Goal: Task Accomplishment & Management: Complete application form

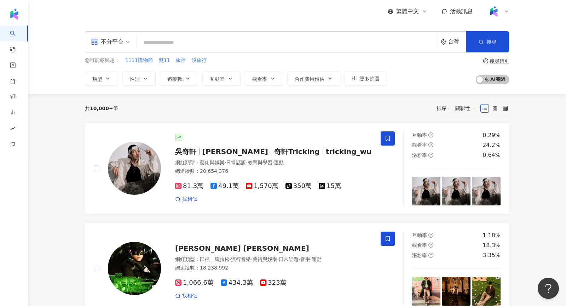
click at [505, 13] on icon at bounding box center [507, 11] width 6 height 6
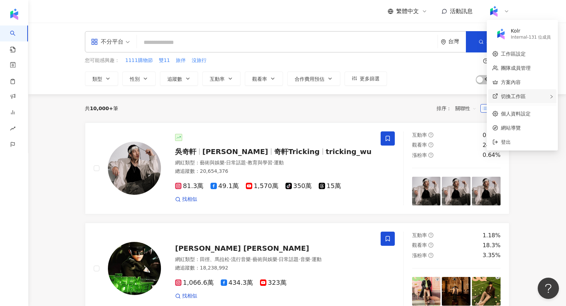
click at [513, 98] on span "切換工作區" at bounding box center [513, 96] width 25 height 6
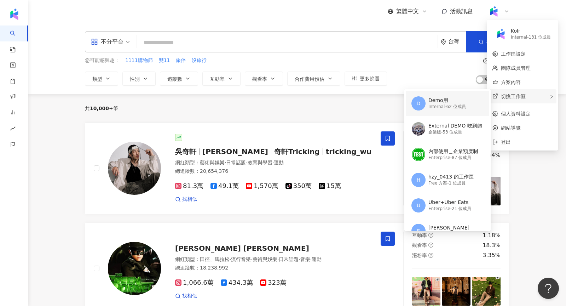
click at [455, 105] on div "Internal - 62 位成員" at bounding box center [446, 107] width 37 height 6
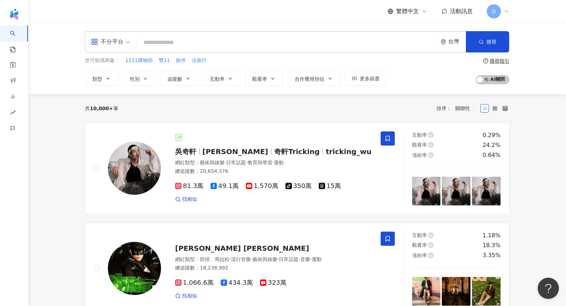
click at [503, 11] on div "D" at bounding box center [498, 11] width 23 height 14
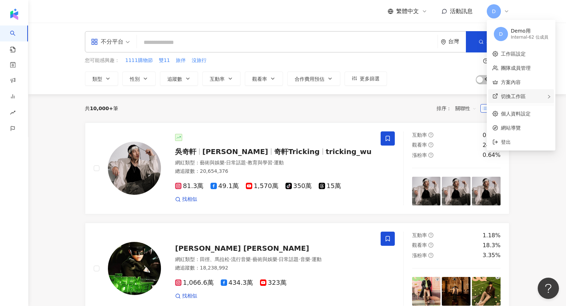
click at [529, 95] on div "切換工作區" at bounding box center [521, 96] width 66 height 14
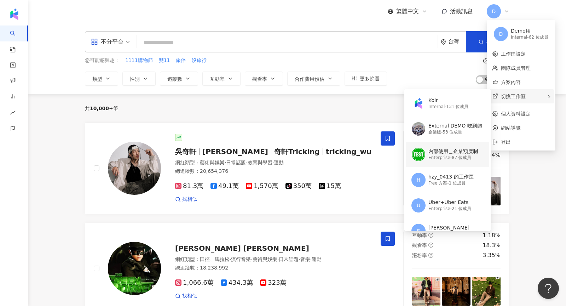
click at [446, 149] on div "內部使用＿企業額度制" at bounding box center [453, 151] width 50 height 7
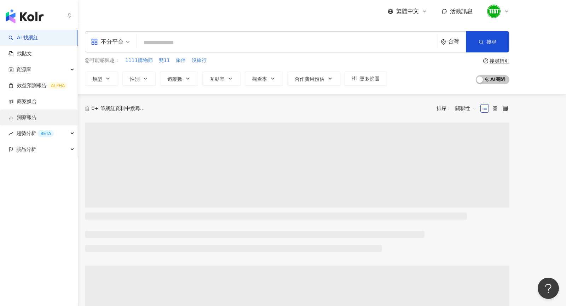
click at [19, 119] on link "洞察報告" at bounding box center [22, 117] width 28 height 7
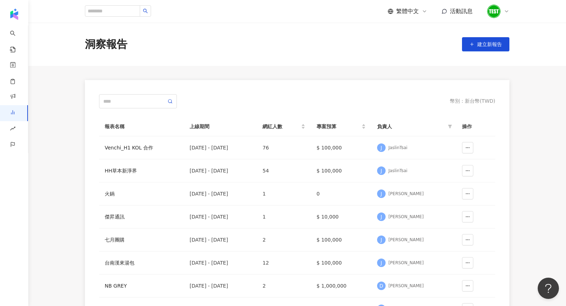
click at [481, 51] on div "洞察報告 建立新報告" at bounding box center [297, 44] width 453 height 15
click at [478, 47] on button "建立新報告" at bounding box center [485, 44] width 47 height 14
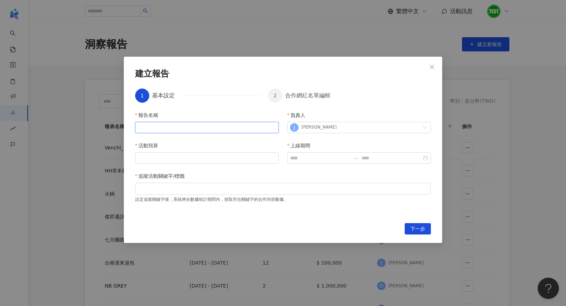
click at [183, 126] on input "報告名稱" at bounding box center [207, 127] width 144 height 11
type input "**********"
click at [157, 162] on input "活動預算" at bounding box center [206, 157] width 143 height 11
type input "*"
click at [336, 162] on div at bounding box center [359, 157] width 144 height 11
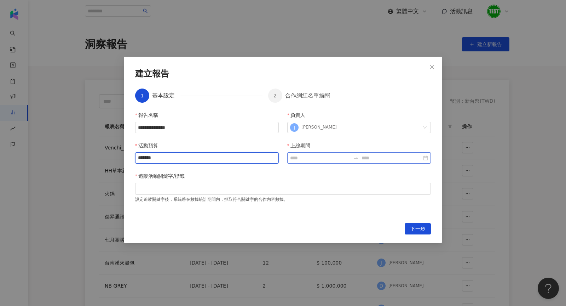
type input "*******"
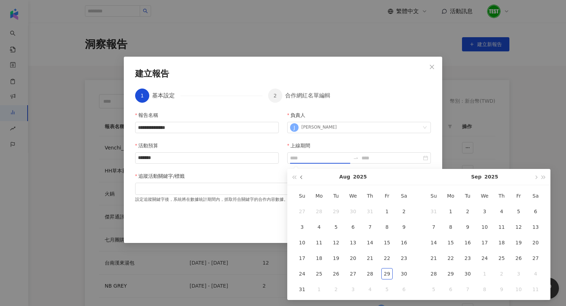
click at [302, 172] on button "button" at bounding box center [302, 177] width 8 height 16
click at [303, 173] on button "button" at bounding box center [302, 177] width 8 height 16
type input "**********"
click at [300, 176] on button "button" at bounding box center [302, 177] width 8 height 16
type input "**********"
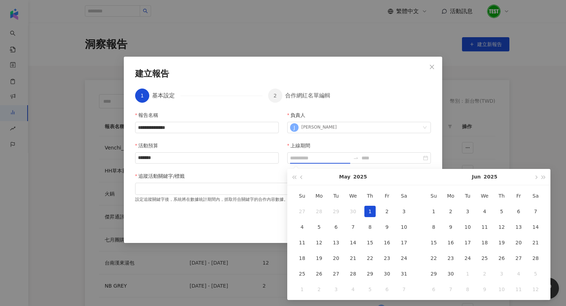
click at [370, 210] on div "1" at bounding box center [369, 211] width 11 height 11
click at [534, 178] on button "button" at bounding box center [536, 177] width 8 height 16
type input "**********"
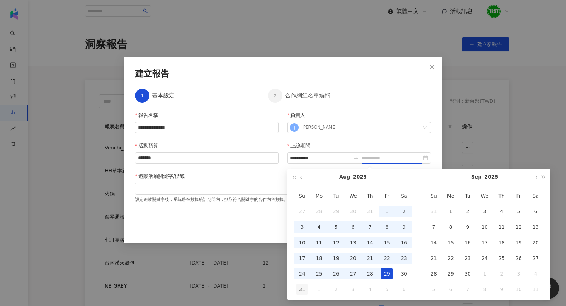
type input "**********"
click at [299, 290] on div "31" at bounding box center [301, 288] width 11 height 11
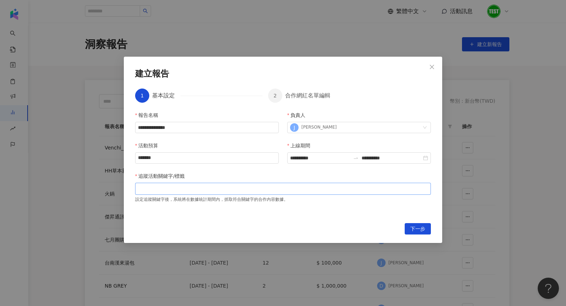
click at [213, 186] on div at bounding box center [283, 188] width 293 height 5
type input "*"
type input "********"
type input "****"
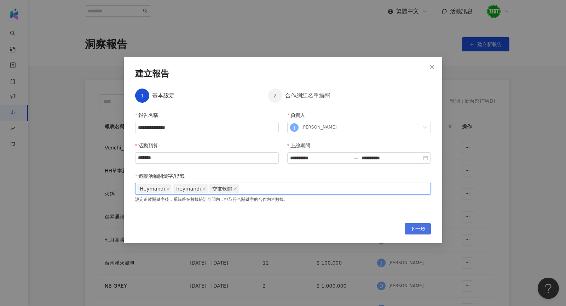
click at [418, 229] on span "下一步" at bounding box center [417, 228] width 15 height 11
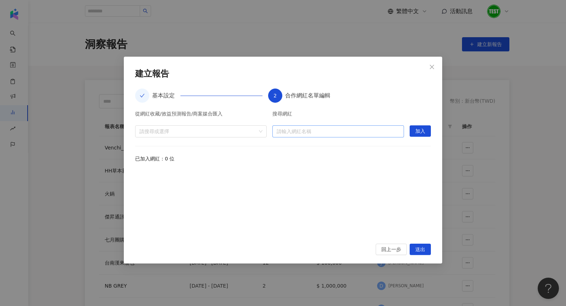
click at [321, 132] on input "search" at bounding box center [338, 131] width 123 height 11
type input "*"
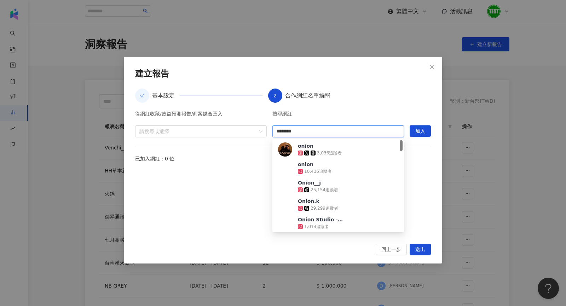
type input "*********"
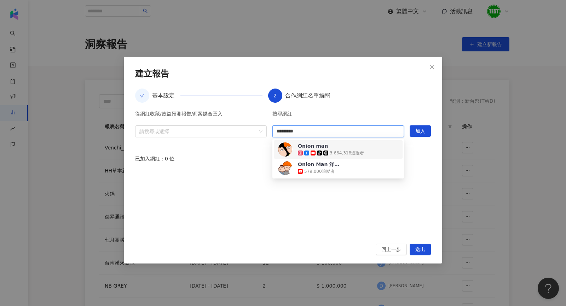
click at [346, 155] on div "3,664,318 追蹤者" at bounding box center [347, 153] width 34 height 6
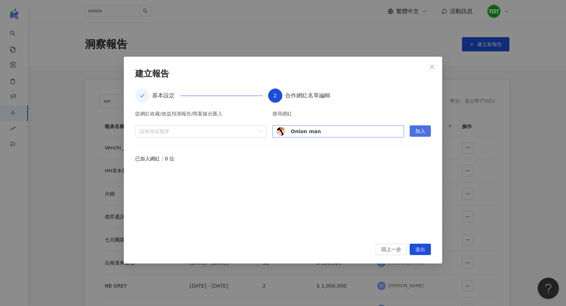
click at [423, 127] on span "加入" at bounding box center [420, 131] width 10 height 11
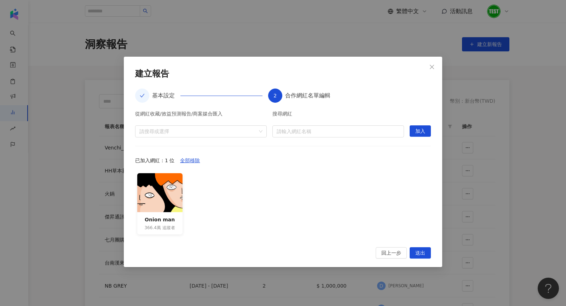
click at [311, 124] on div "搜尋網紅 請輸入網紅名稱" at bounding box center [338, 124] width 132 height 26
click at [311, 131] on input "search" at bounding box center [338, 131] width 123 height 11
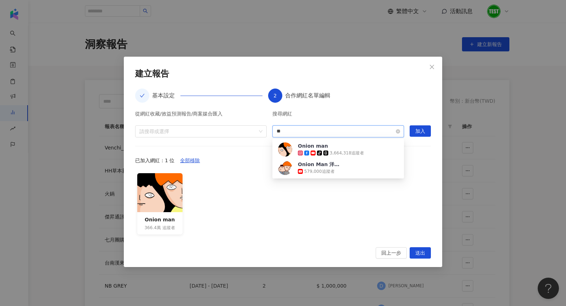
type input "*"
type input "****"
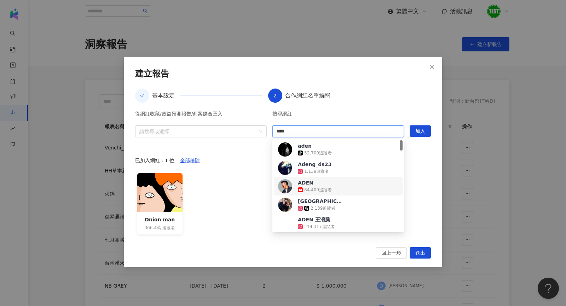
click at [335, 181] on span "ADEN" at bounding box center [321, 182] width 46 height 7
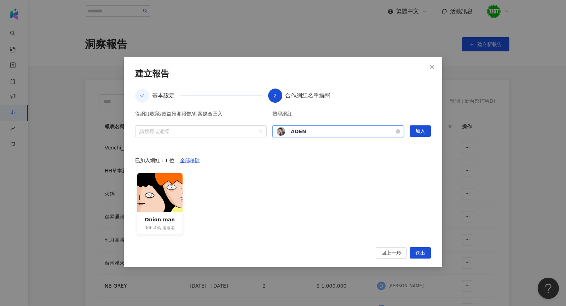
click at [311, 129] on span "ADEN" at bounding box center [314, 131] width 46 height 7
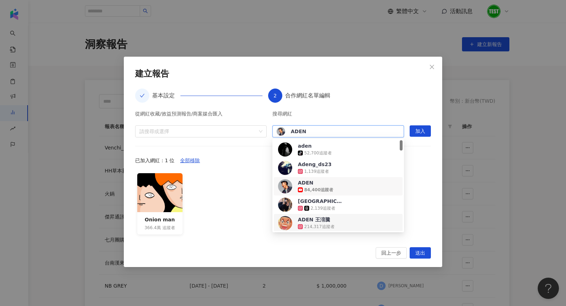
click at [314, 224] on div "214,317 追蹤者" at bounding box center [319, 227] width 30 height 6
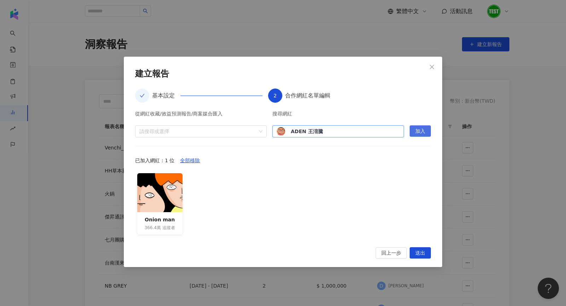
click at [422, 131] on span "加入" at bounding box center [420, 131] width 10 height 11
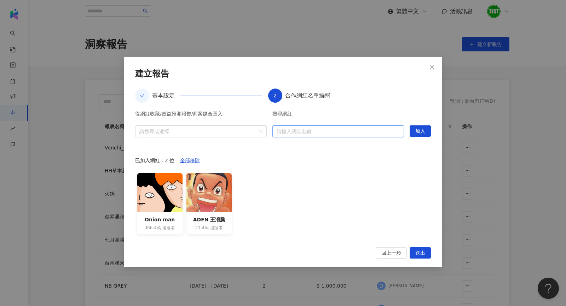
click at [319, 131] on input "search" at bounding box center [338, 131] width 123 height 11
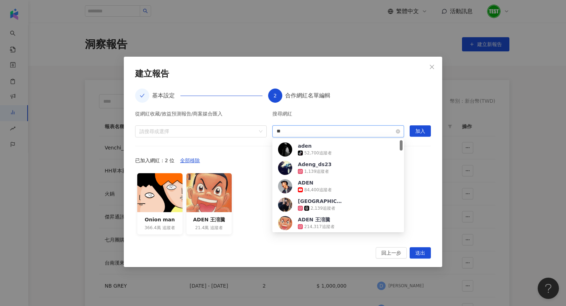
type input "*"
type input "***"
click at [301, 137] on div "請輸入網紅名稱" at bounding box center [338, 131] width 132 height 12
type input "**"
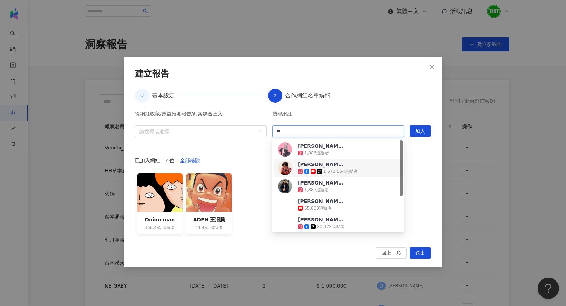
click at [308, 172] on icon at bounding box center [306, 171] width 5 height 5
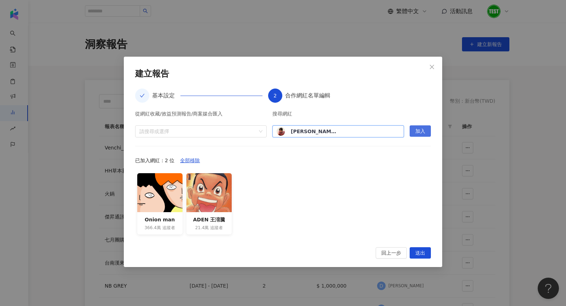
click at [425, 131] on button "加入" at bounding box center [420, 130] width 21 height 11
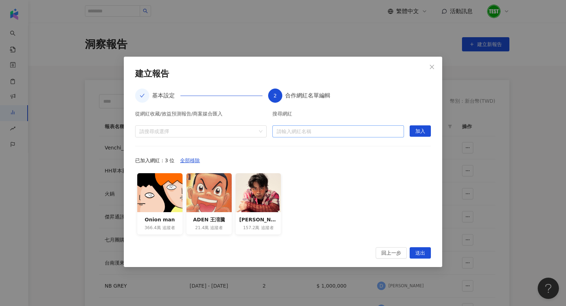
click at [344, 131] on input "search" at bounding box center [338, 131] width 123 height 11
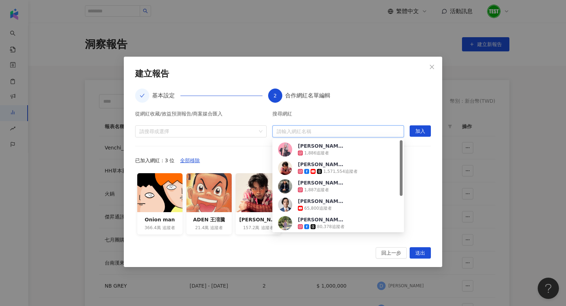
paste input "**********"
type input "**********"
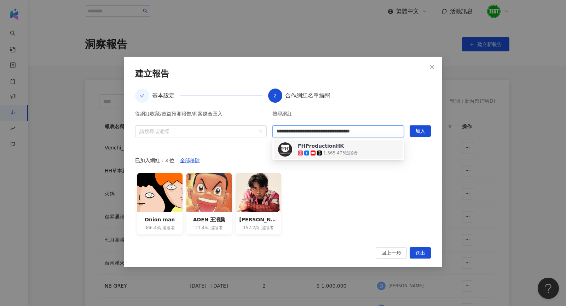
click at [344, 154] on div "1,565,473 追蹤者" at bounding box center [340, 153] width 34 height 6
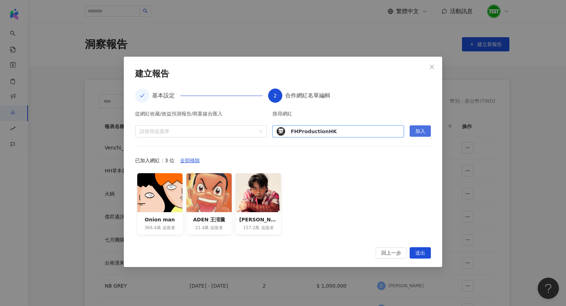
click at [426, 131] on button "加入" at bounding box center [420, 130] width 21 height 11
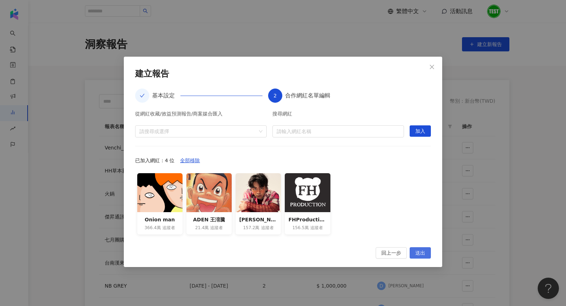
click at [422, 252] on span "送出" at bounding box center [420, 252] width 10 height 11
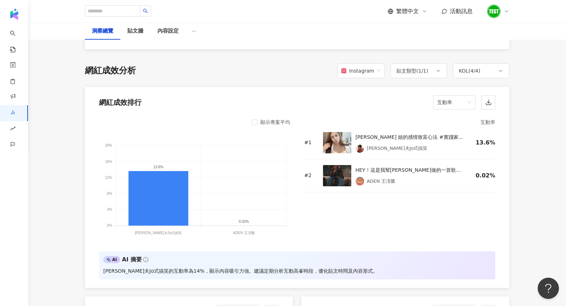
scroll to position [528, 0]
click at [335, 141] on img at bounding box center [337, 142] width 28 height 21
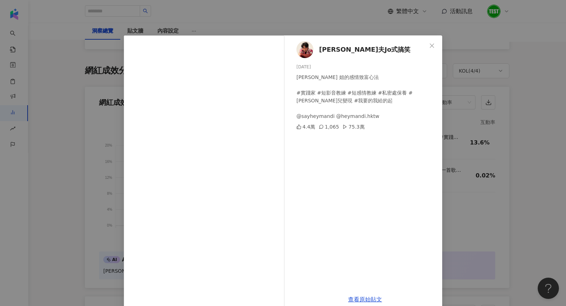
click at [484, 138] on div "[PERSON_NAME]夫Jo式搞笑 [DATE] [PERSON_NAME] 姐的感情致富心法 #實踐家 #短影音教練 #短感情教練 #私密處保養 #[P…" at bounding box center [283, 153] width 566 height 306
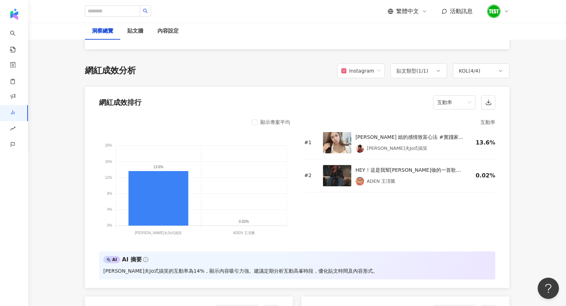
click at [339, 144] on img at bounding box center [337, 142] width 28 height 21
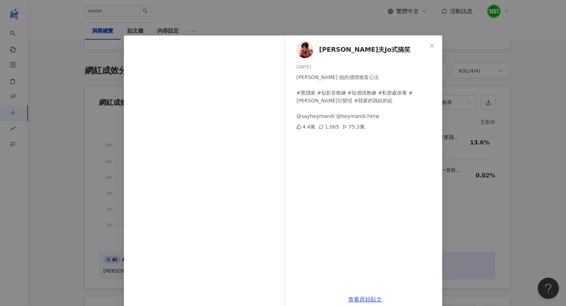
click at [479, 164] on div "[PERSON_NAME]夫Jo式搞笑 [DATE] [PERSON_NAME] 姐的感情致富心法 #實踐家 #短影音教練 #短感情教練 #私密處保養 #[P…" at bounding box center [283, 153] width 566 height 306
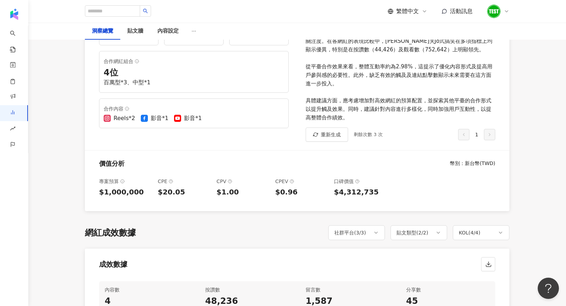
scroll to position [0, 0]
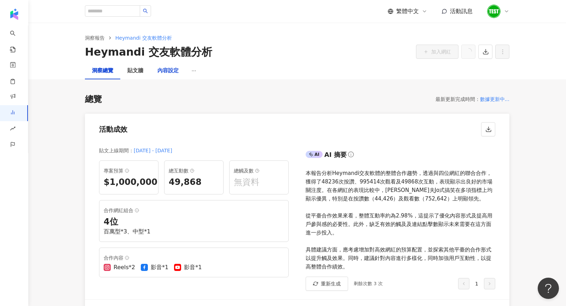
click at [158, 74] on div "內容設定" at bounding box center [167, 70] width 21 height 8
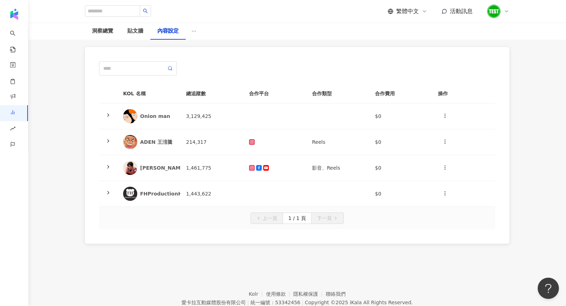
scroll to position [75, 0]
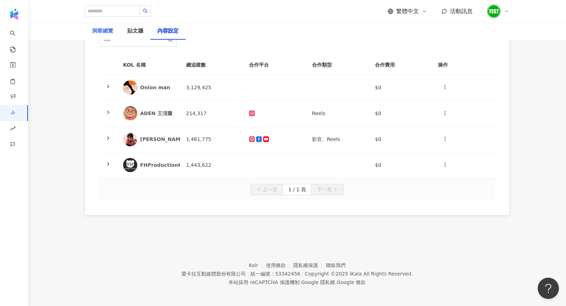
click at [105, 25] on div "洞察總覽" at bounding box center [102, 31] width 35 height 17
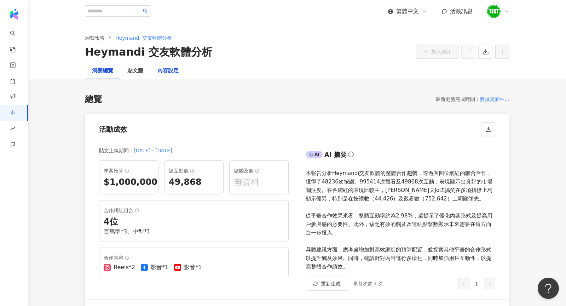
click at [173, 68] on div "內容設定" at bounding box center [167, 70] width 21 height 8
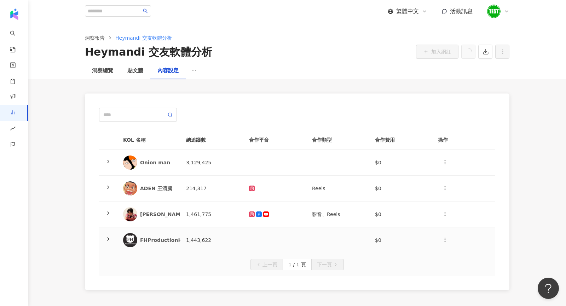
scroll to position [75, 0]
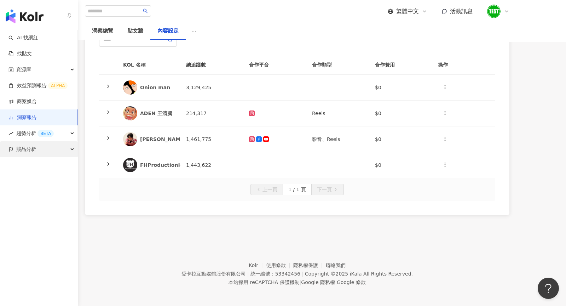
click at [29, 151] on span "競品分析" at bounding box center [26, 149] width 20 height 16
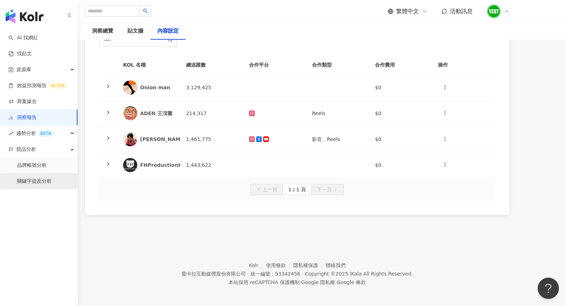
click at [37, 181] on link "關鍵字提及分析" at bounding box center [34, 181] width 35 height 7
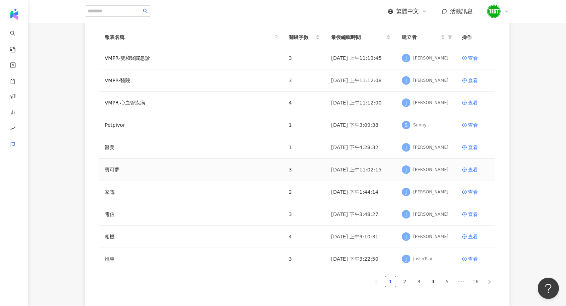
scroll to position [88, 0]
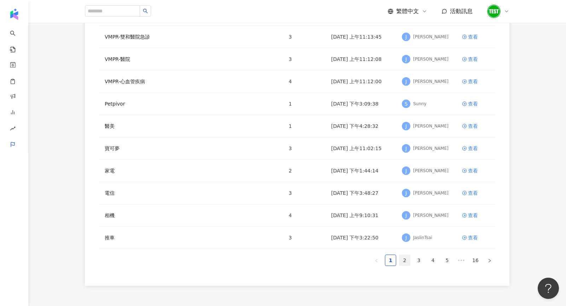
click at [407, 257] on link "2" at bounding box center [404, 260] width 11 height 11
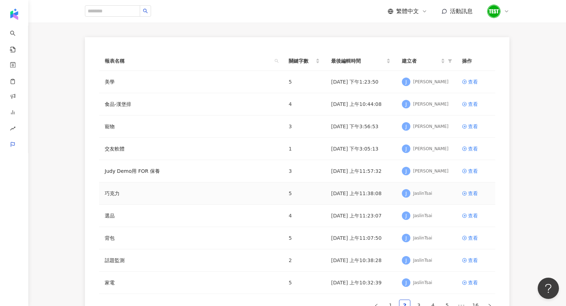
scroll to position [144, 0]
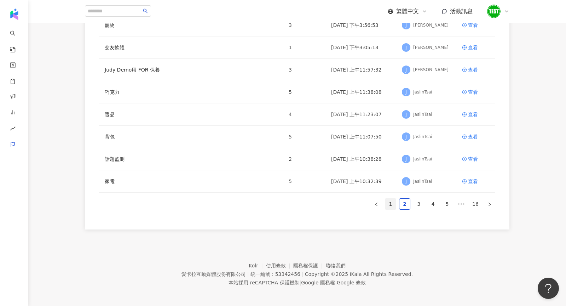
click at [385, 200] on link "1" at bounding box center [390, 203] width 11 height 11
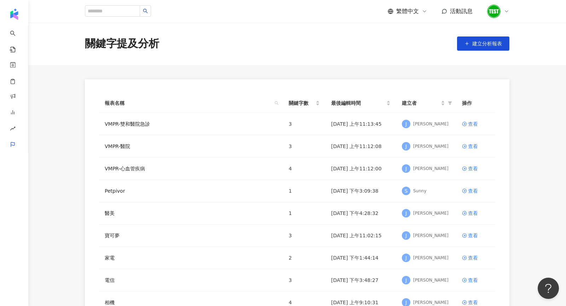
scroll to position [0, 0]
click at [486, 46] on span "建立分析報表" at bounding box center [487, 44] width 30 height 6
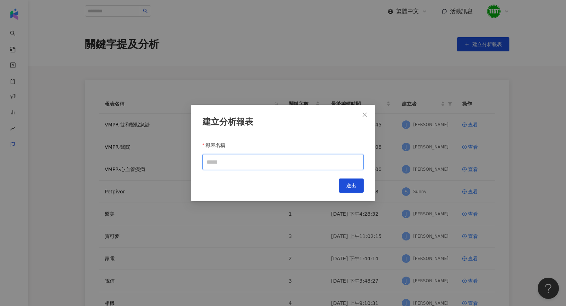
click at [248, 167] on input "報表名稱" at bounding box center [282, 162] width 161 height 16
type input "*"
type input "****"
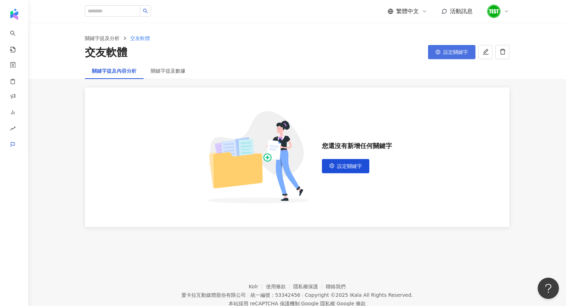
click at [448, 52] on span "設定關鍵字" at bounding box center [455, 52] width 25 height 6
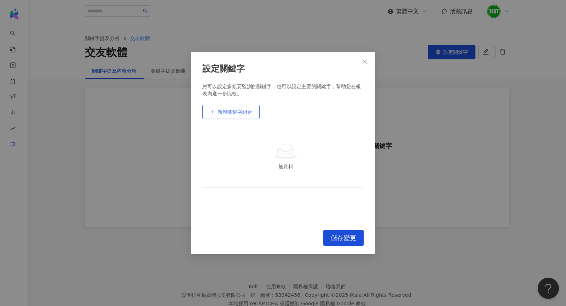
click at [241, 114] on span "新增關鍵字組合" at bounding box center [235, 112] width 35 height 6
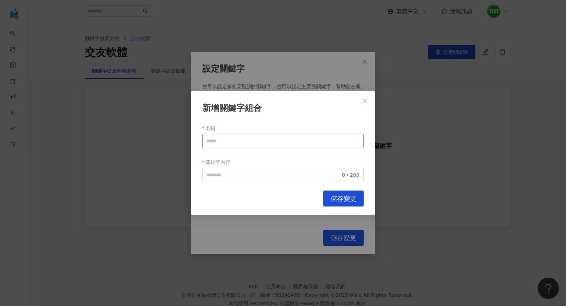
click at [240, 134] on input "名稱" at bounding box center [282, 141] width 161 height 14
click at [222, 179] on span "0 / 200" at bounding box center [282, 175] width 161 height 14
type input "********"
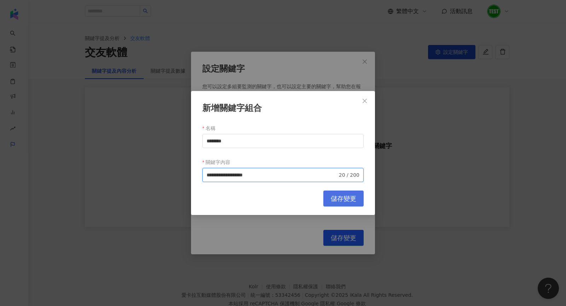
type input "**********"
click at [342, 202] on span "儲存變更" at bounding box center [343, 199] width 25 height 8
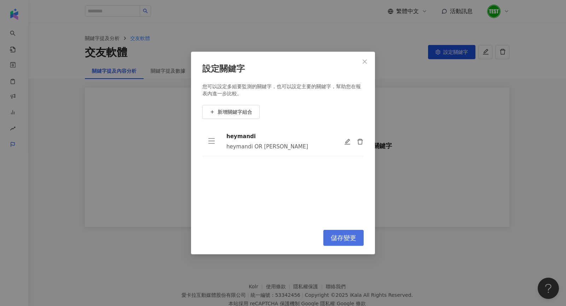
click at [338, 232] on button "儲存變更" at bounding box center [343, 238] width 40 height 16
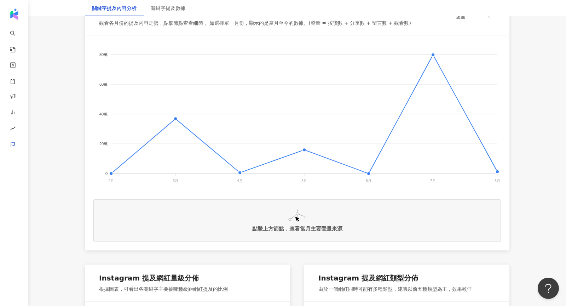
scroll to position [138, 0]
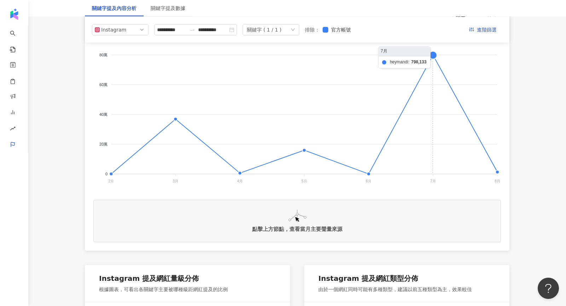
click at [432, 58] on foreignobject at bounding box center [296, 114] width 407 height 141
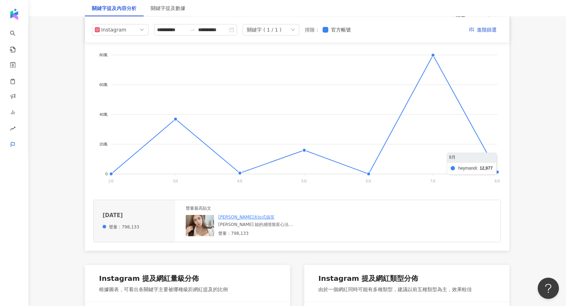
click at [498, 173] on foreignobject at bounding box center [296, 114] width 407 height 141
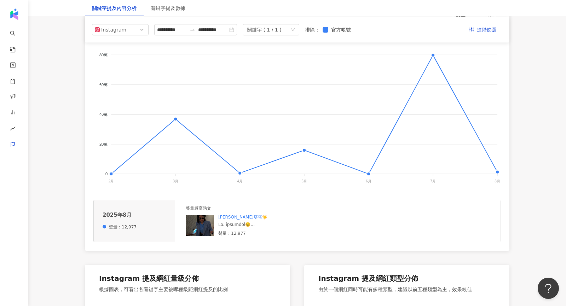
click at [210, 228] on img at bounding box center [200, 225] width 28 height 21
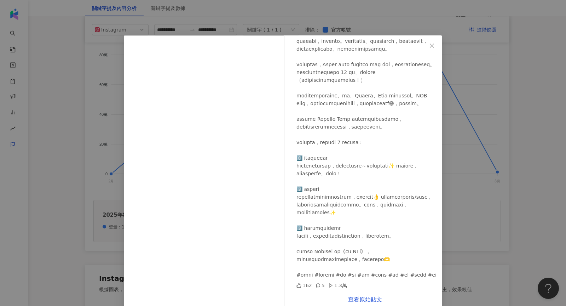
scroll to position [277, 0]
click at [372, 299] on link "查看原始貼文" at bounding box center [365, 299] width 34 height 7
click at [517, 52] on div "[PERSON_NAME]塔塔塔☀️ [DATE] 162 5 1.3萬 查看原始貼文" at bounding box center [283, 153] width 566 height 306
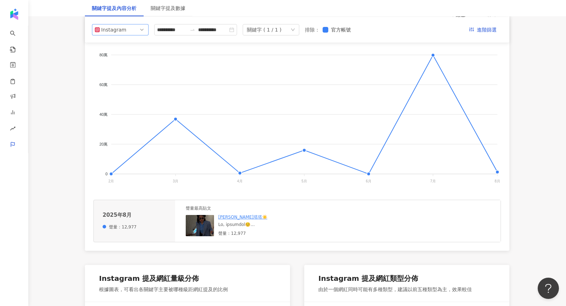
click at [114, 30] on div "Instagram" at bounding box center [112, 29] width 23 height 11
click at [127, 84] on div "Threads" at bounding box center [120, 82] width 45 height 8
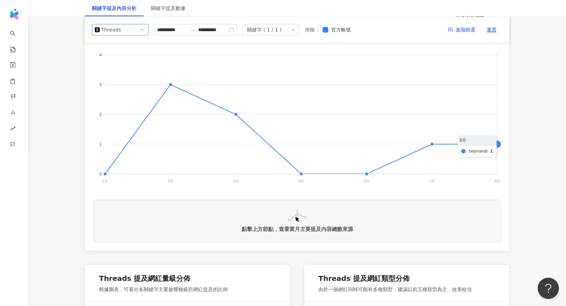
click at [494, 143] on foreignobject at bounding box center [296, 114] width 407 height 141
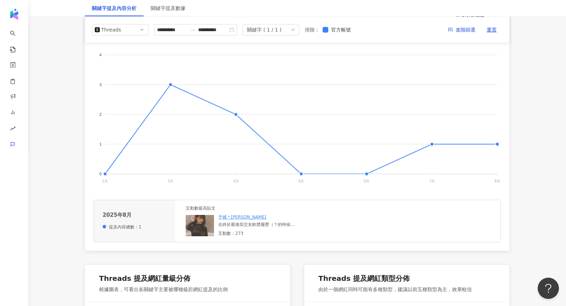
click at [203, 221] on img at bounding box center [200, 225] width 28 height 21
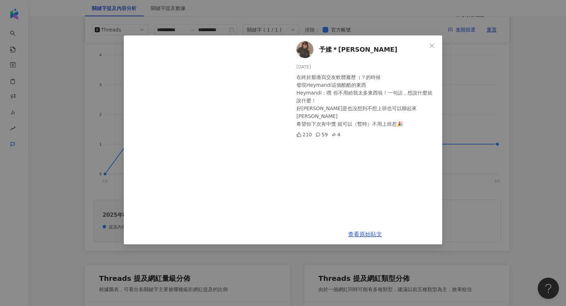
click at [482, 92] on div "予媃＊[PERSON_NAME] [DATE] 在終於厭倦寫交友軟體履歷（？的時候 發現Heymandi這個酷酷的東西 Heymandi：嘿 你不用給我太多東…" at bounding box center [283, 153] width 566 height 306
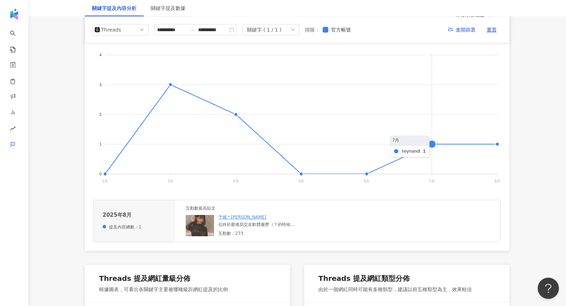
click at [430, 147] on foreignobject at bounding box center [296, 114] width 407 height 141
click at [208, 226] on img at bounding box center [200, 225] width 28 height 21
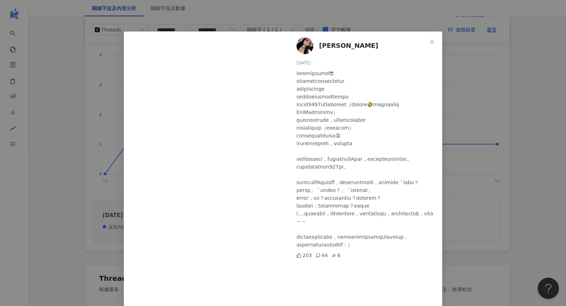
scroll to position [40, 0]
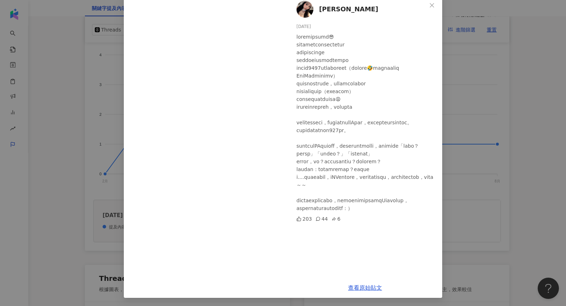
click at [497, 161] on div "[PERSON_NAME][DATE] 203 44 6 查看原始貼文" at bounding box center [283, 153] width 566 height 306
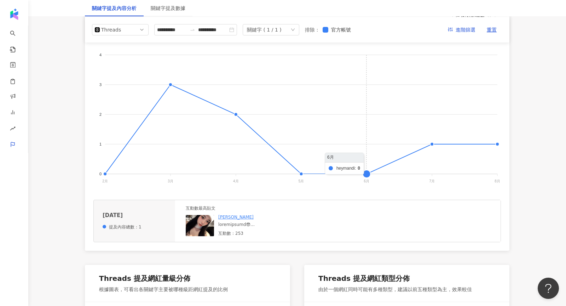
click at [367, 173] on foreignobject at bounding box center [296, 114] width 407 height 141
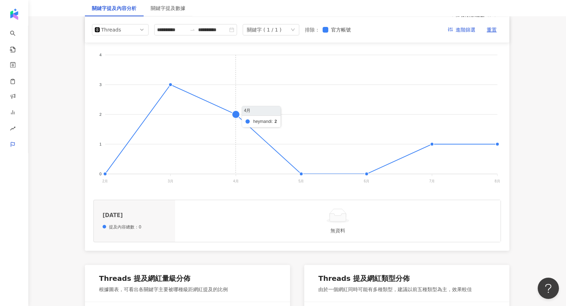
click at [231, 114] on foreignobject at bounding box center [296, 114] width 407 height 141
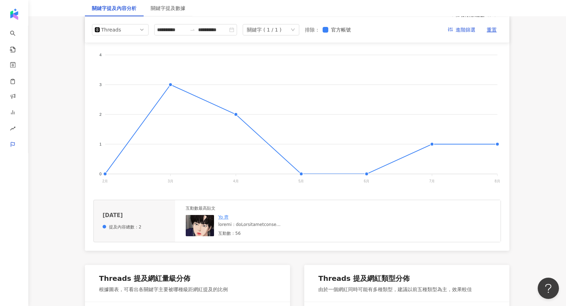
click at [207, 224] on img at bounding box center [200, 225] width 28 height 21
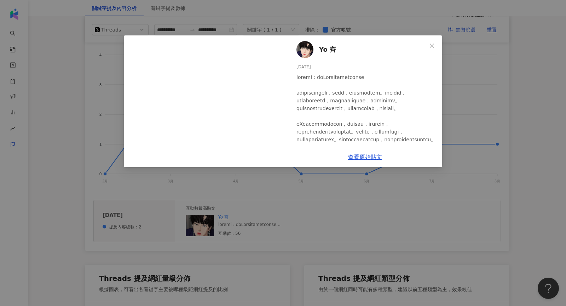
scroll to position [108, 0]
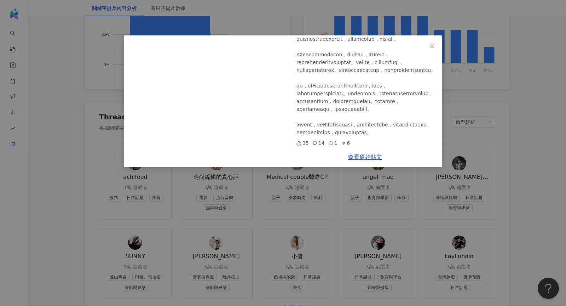
click at [471, 123] on div "Yo 齊 [DATE] 35 14 1 6 查看原始貼文" at bounding box center [283, 153] width 566 height 306
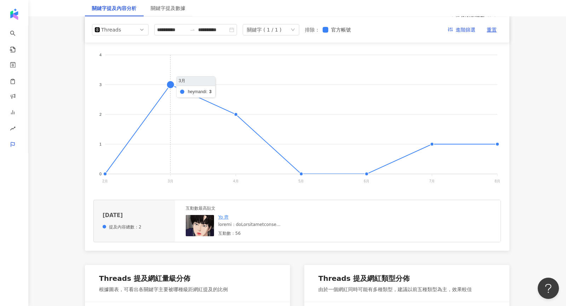
scroll to position [127, 0]
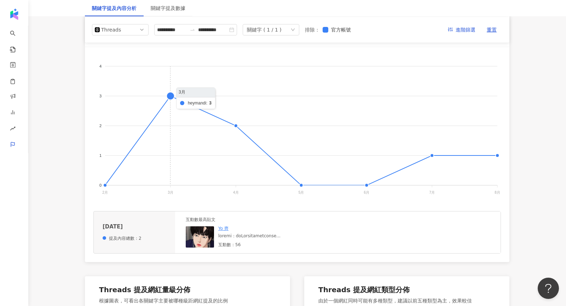
click at [171, 94] on foreignobject at bounding box center [296, 126] width 407 height 141
click at [205, 229] on img at bounding box center [200, 236] width 28 height 21
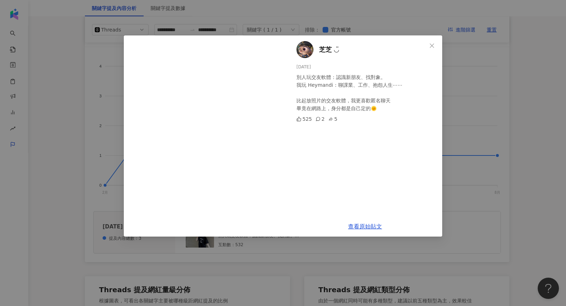
click at [494, 124] on div "芝芝 ◡̈ [DATE] 別人玩交友軟體：認識新朋友、找對象。 我玩 Heymandi：聊課業、工作、抱怨人生⋯⋯ 比起放照片的交友軟體，我更喜歡匿名聊天 畢…" at bounding box center [283, 153] width 566 height 306
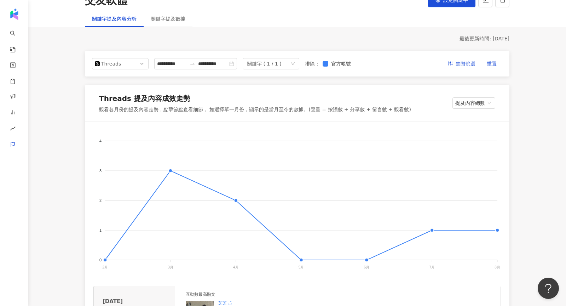
scroll to position [51, 0]
click at [119, 61] on div "Threads" at bounding box center [112, 64] width 23 height 11
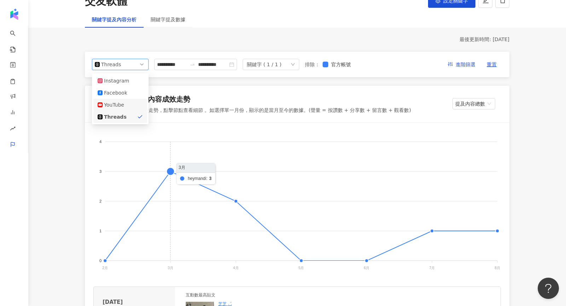
click at [126, 102] on div "YouTube" at bounding box center [115, 105] width 23 height 8
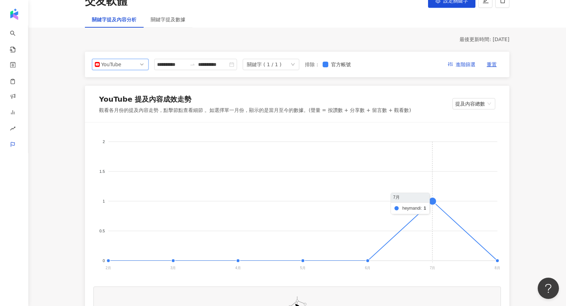
click at [429, 197] on foreignobject at bounding box center [296, 201] width 407 height 141
